Goal: Transaction & Acquisition: Purchase product/service

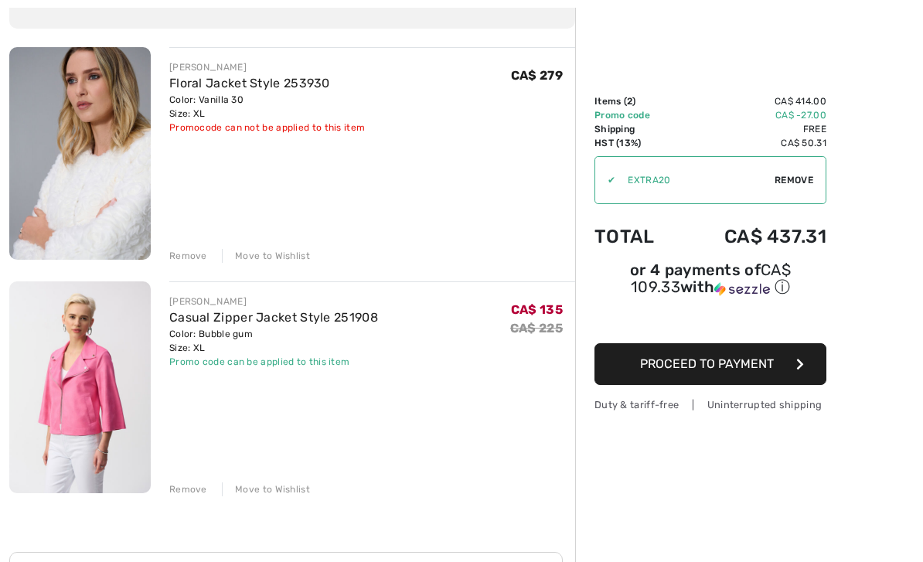
scroll to position [178, 0]
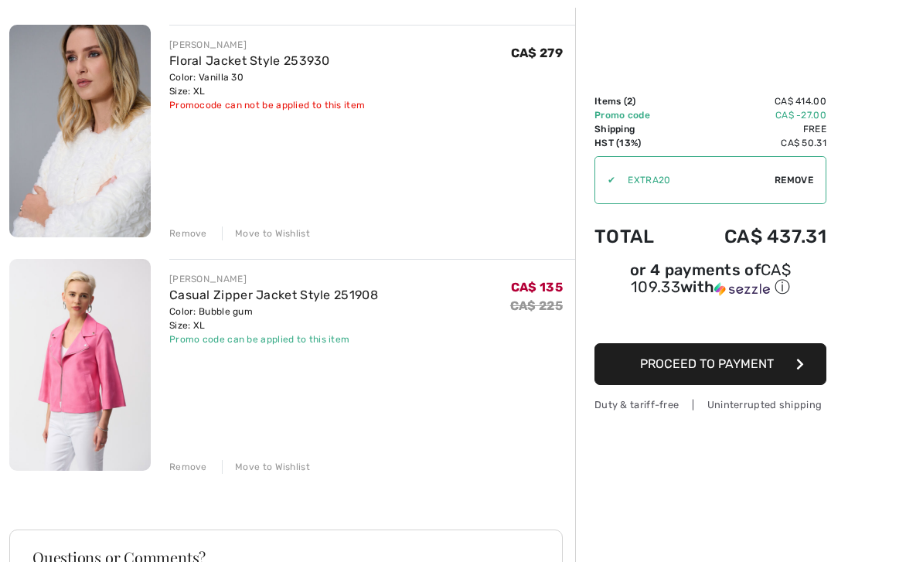
click at [242, 296] on link "Casual Zipper Jacket Style 251908" at bounding box center [273, 295] width 209 height 15
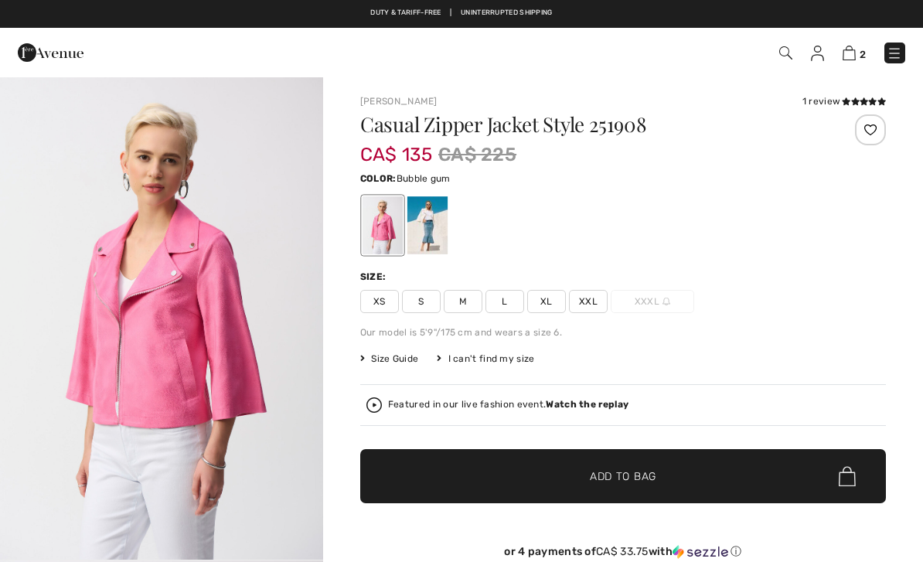
checkbox input "true"
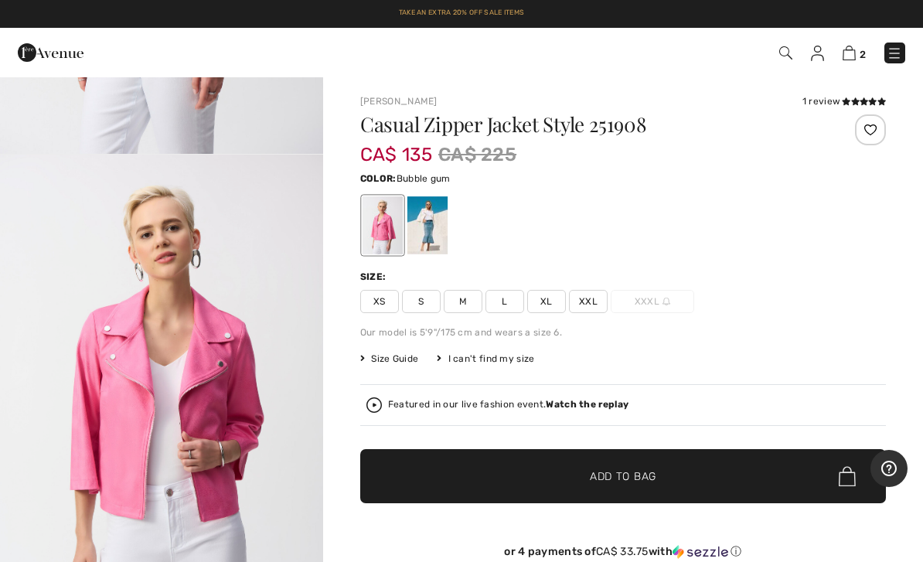
click at [825, 99] on div "1 review" at bounding box center [843, 101] width 83 height 14
click at [835, 104] on div "1 review" at bounding box center [843, 101] width 83 height 14
click at [857, 106] on span at bounding box center [864, 101] width 44 height 9
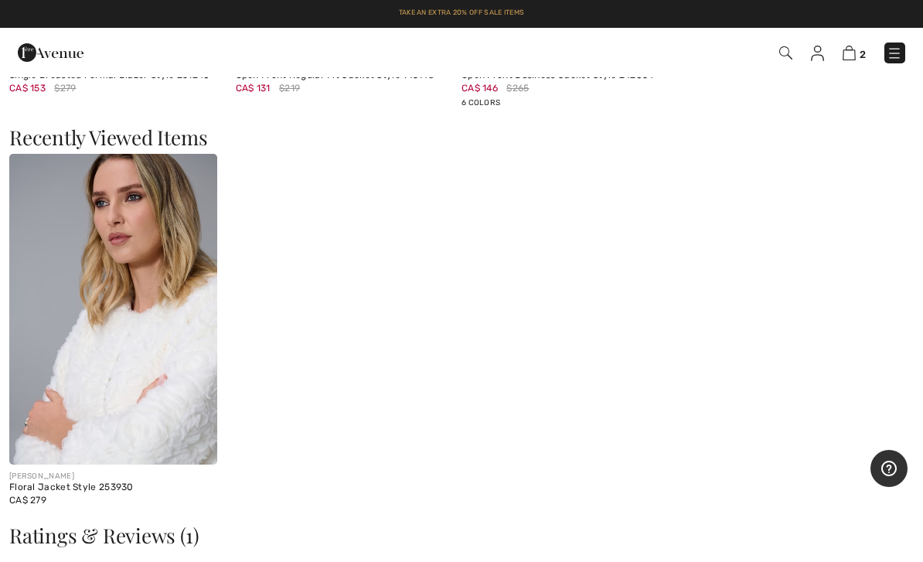
click at [185, 411] on img at bounding box center [113, 309] width 208 height 311
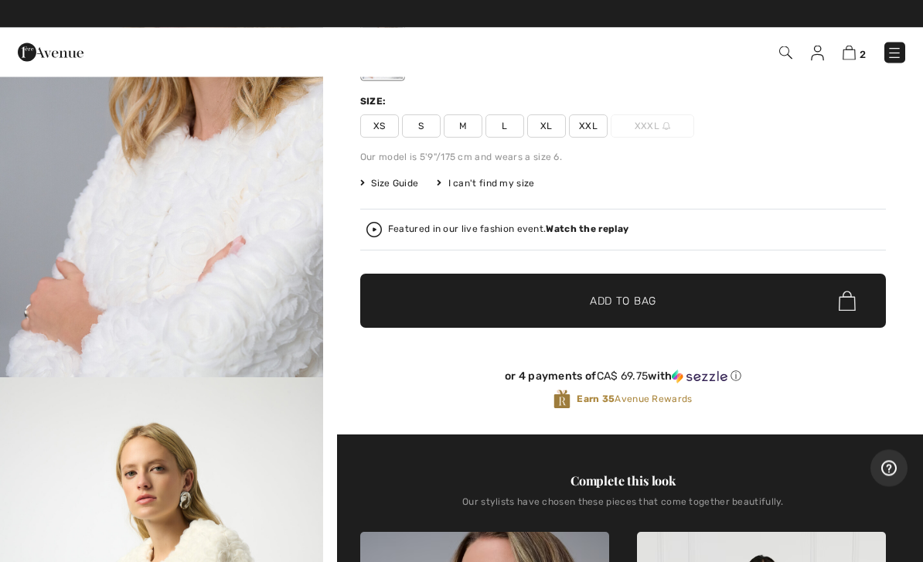
scroll to position [183, 0]
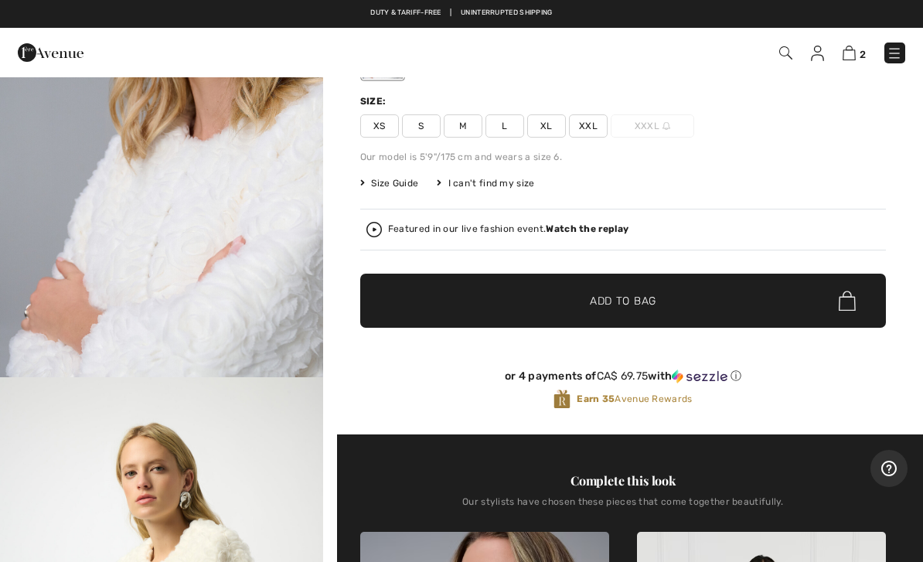
click at [854, 55] on img at bounding box center [848, 53] width 13 height 15
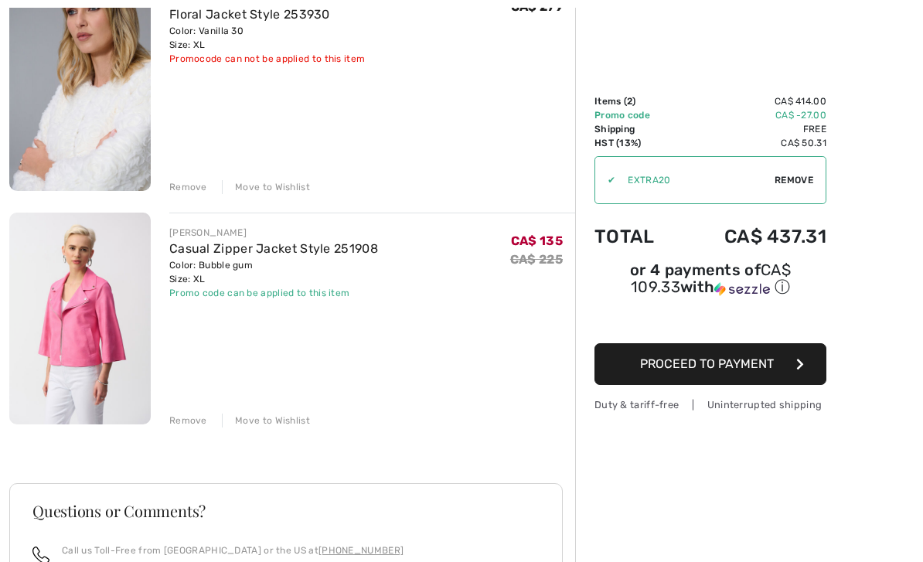
scroll to position [249, 0]
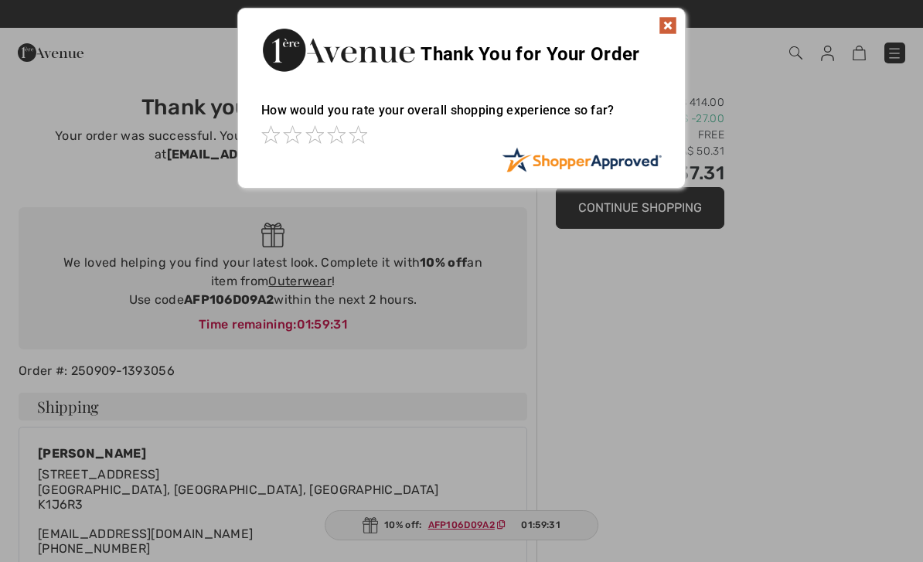
click at [673, 33] on img at bounding box center [667, 25] width 19 height 19
